Goal: Task Accomplishment & Management: Use online tool/utility

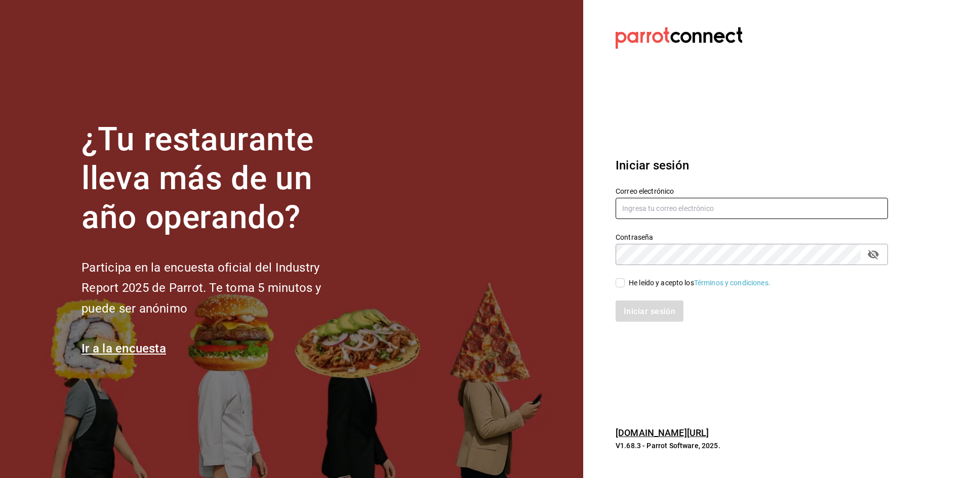
type input "compras.palaxgsada@outlook.com"
click at [624, 285] on input "He leído y acepto los Términos y condiciones." at bounding box center [620, 282] width 9 height 9
checkbox input "true"
click at [628, 305] on button "Iniciar sesión" at bounding box center [650, 311] width 69 height 21
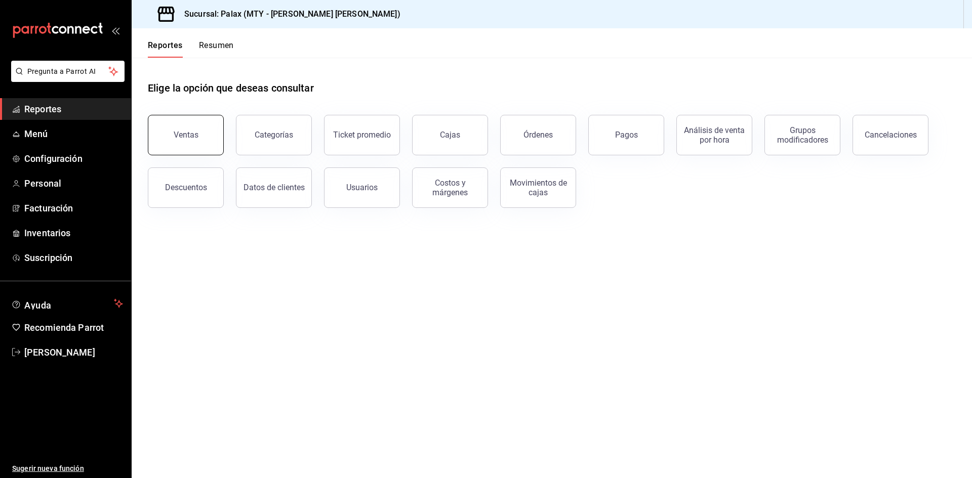
click at [203, 125] on button "Ventas" at bounding box center [186, 135] width 76 height 41
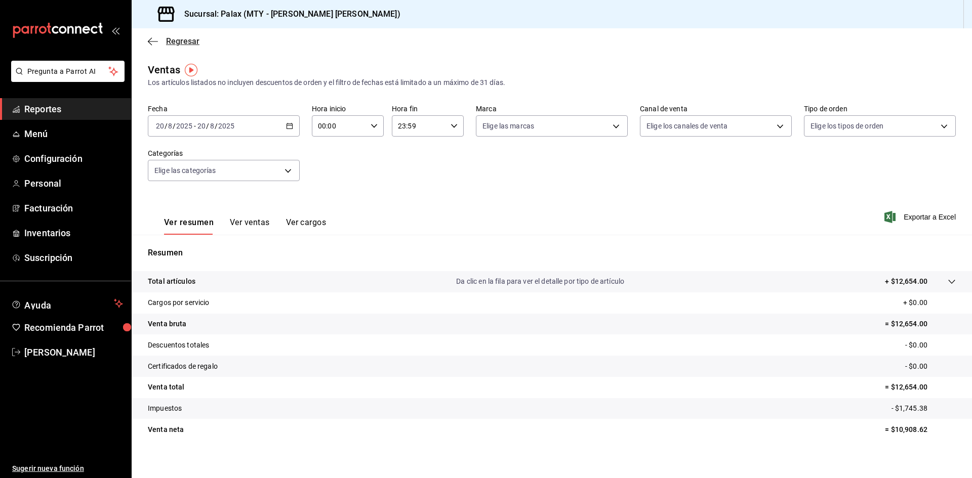
click at [173, 40] on span "Regresar" at bounding box center [182, 41] width 33 height 10
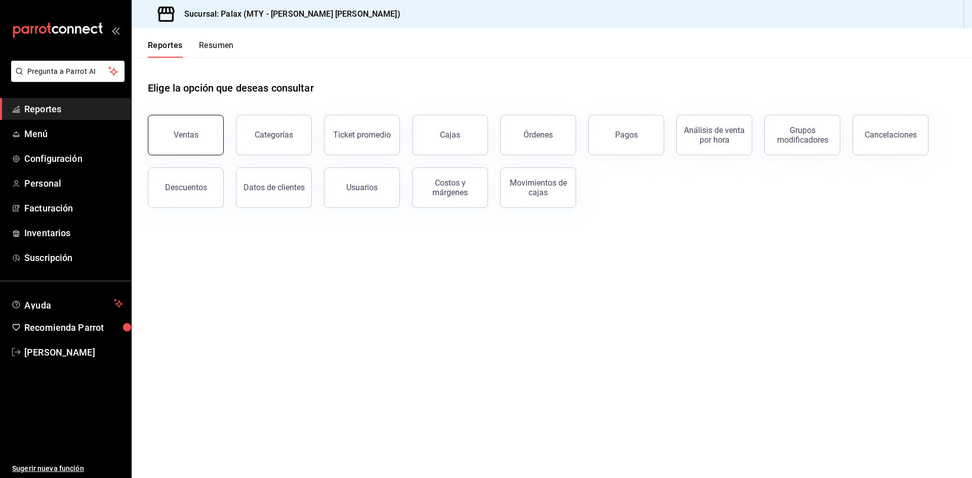
click at [191, 142] on button "Ventas" at bounding box center [186, 135] width 76 height 41
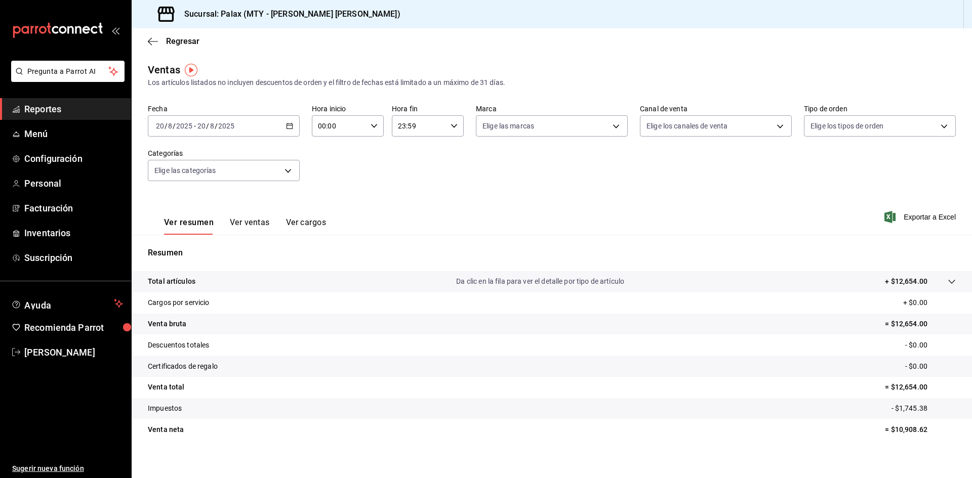
click at [253, 223] on button "Ver ventas" at bounding box center [250, 226] width 40 height 17
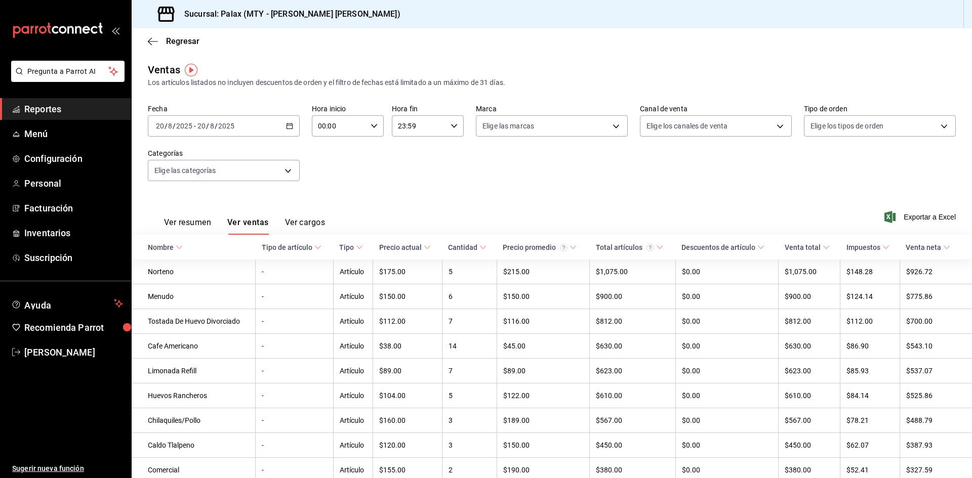
click at [307, 228] on button "Ver cargos" at bounding box center [305, 226] width 41 height 17
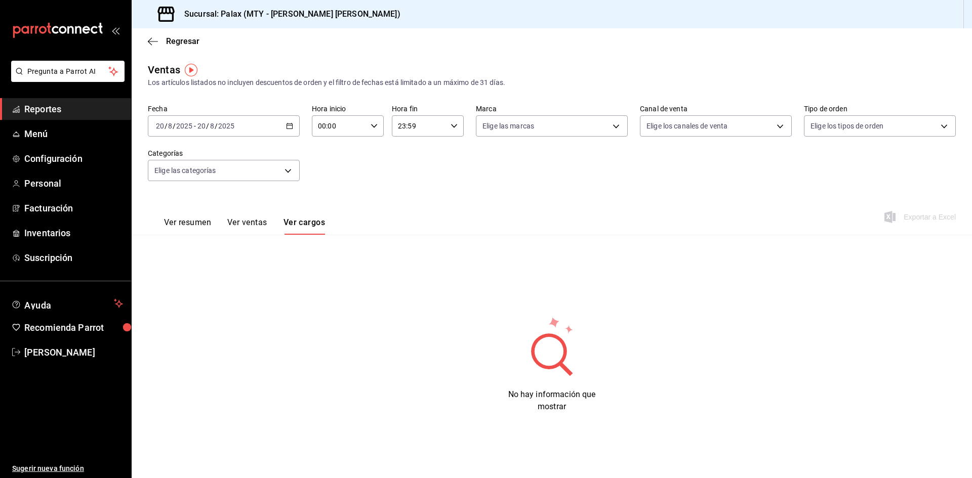
click at [178, 217] on div "Ver resumen Ver ventas Ver cargos" at bounding box center [236, 220] width 177 height 29
drag, startPoint x: 150, startPoint y: 42, endPoint x: 144, endPoint y: 43, distance: 5.7
click at [147, 43] on div "Regresar" at bounding box center [552, 41] width 840 height 26
click at [155, 44] on icon "button" at bounding box center [153, 41] width 10 height 9
